Goal: Information Seeking & Learning: Learn about a topic

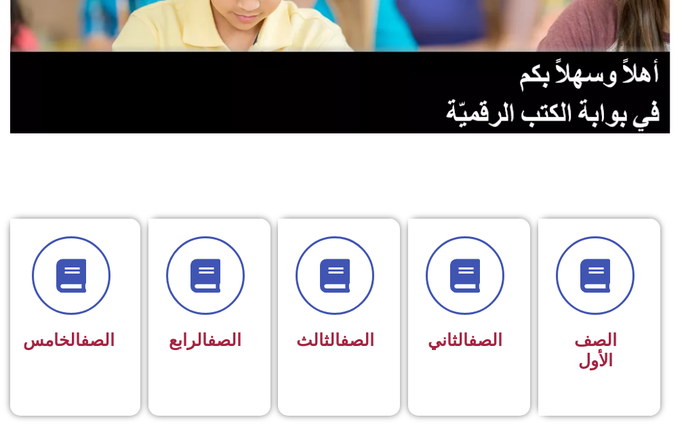
scroll to position [271, 0]
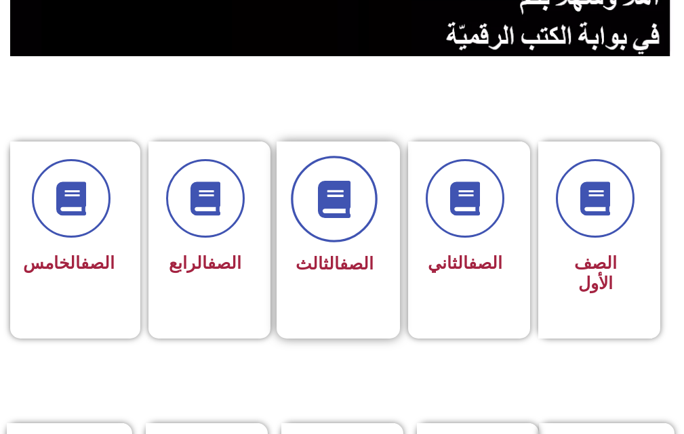
click at [319, 197] on icon at bounding box center [334, 199] width 37 height 37
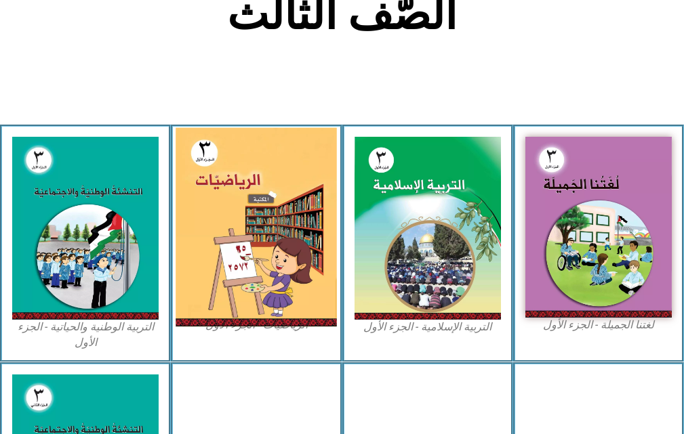
scroll to position [339, 0]
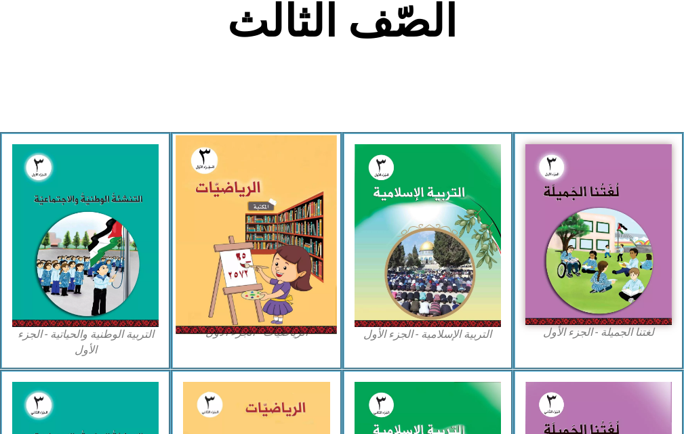
click at [277, 229] on img at bounding box center [256, 235] width 161 height 199
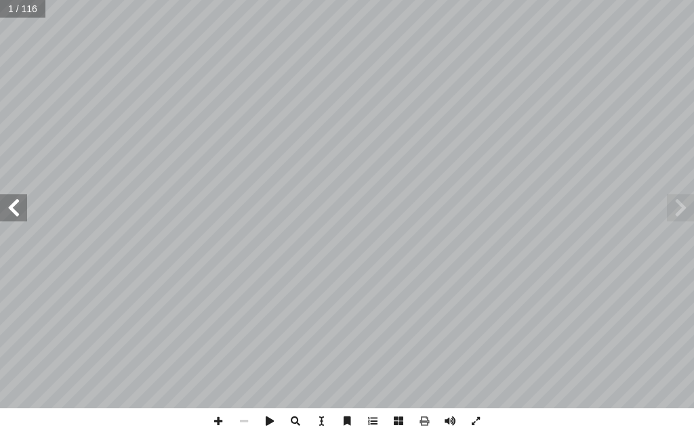
click at [22, 217] on span at bounding box center [13, 208] width 27 height 27
click at [16, 212] on span at bounding box center [13, 208] width 27 height 27
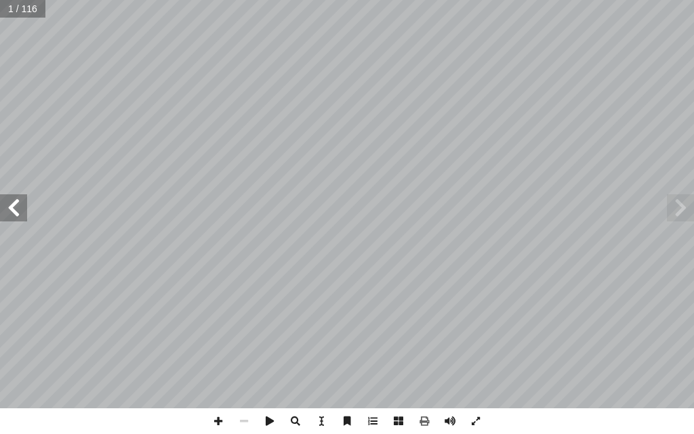
click at [16, 212] on span at bounding box center [13, 208] width 27 height 27
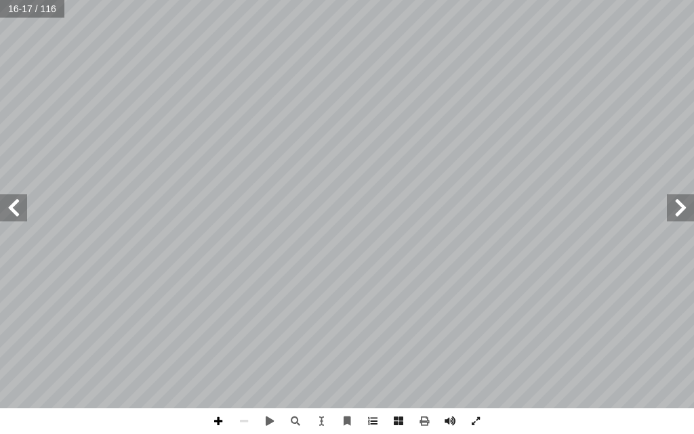
click at [224, 420] on span at bounding box center [218, 422] width 26 height 26
